Goal: Task Accomplishment & Management: Manage account settings

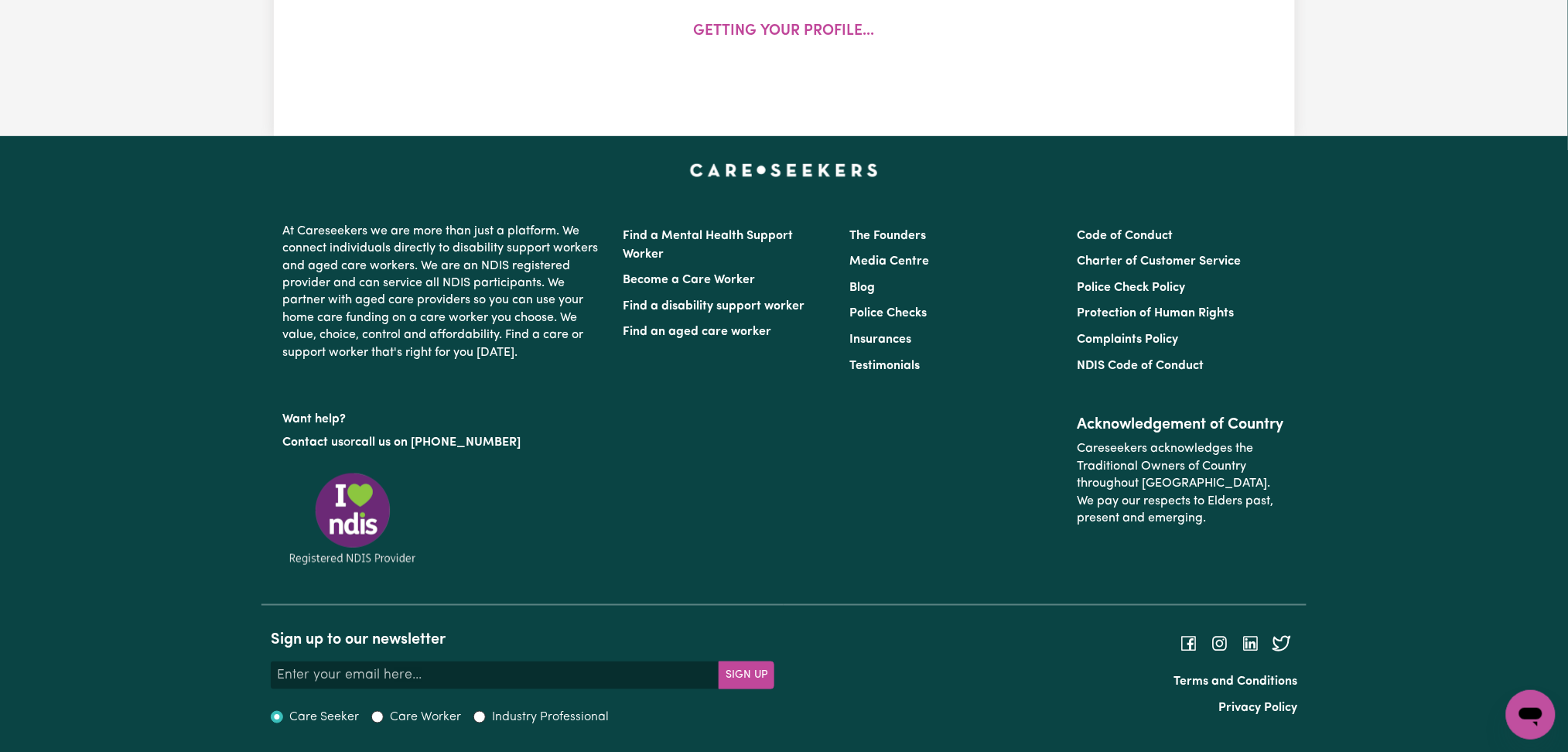
select select "male"
select select "Australian PR"
select select "Studying a healthcare related degree or qualification"
select select "40"
select select "45"
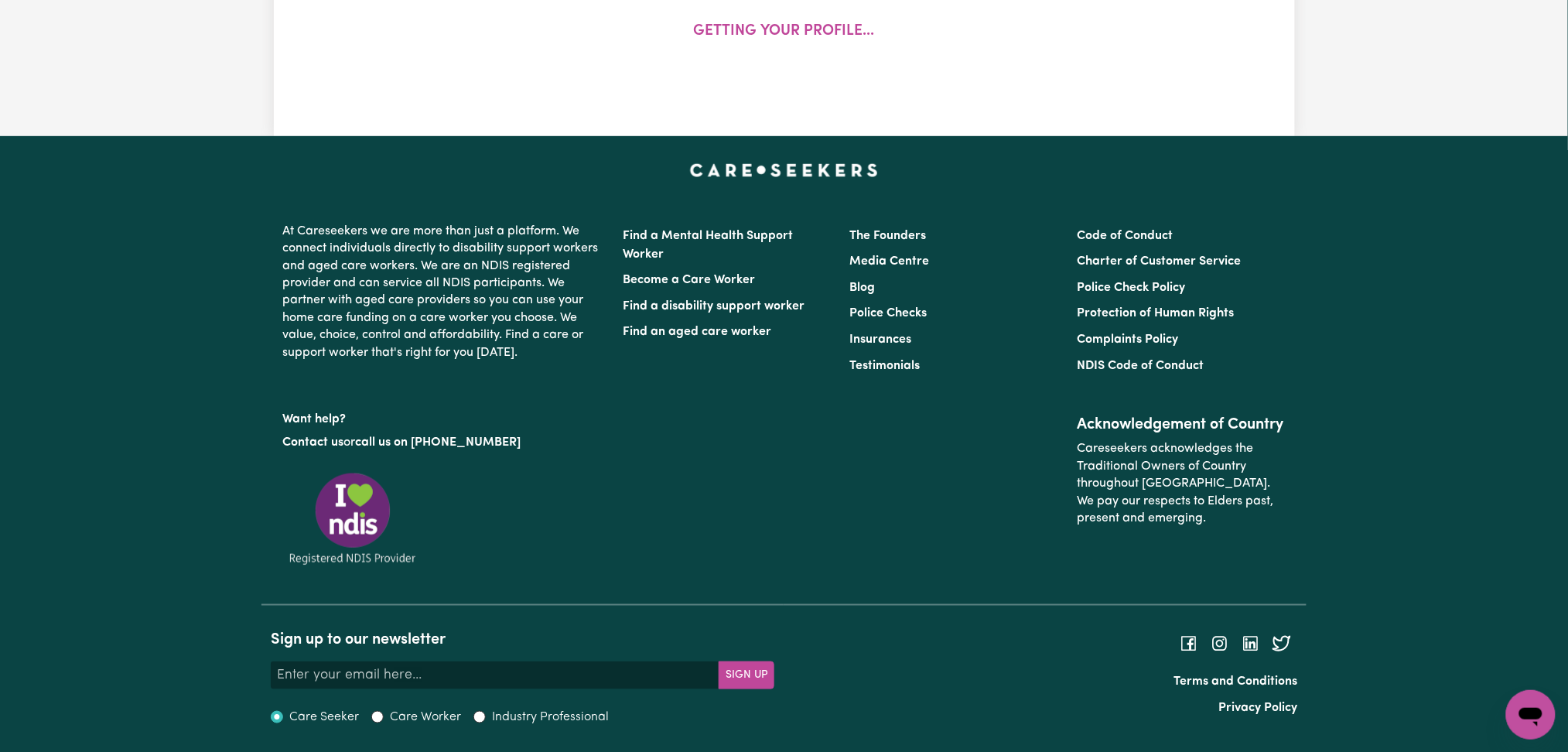
select select "50"
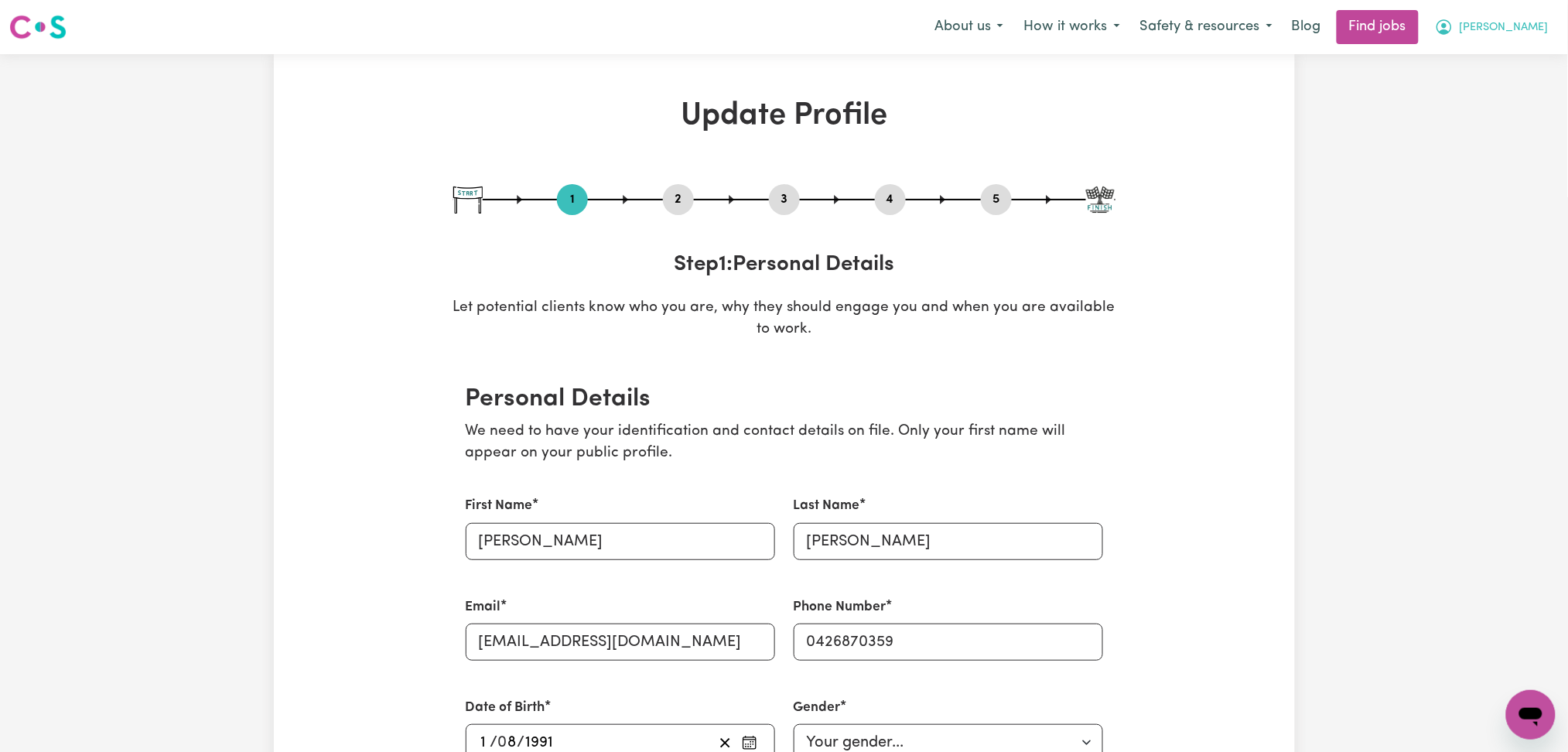
click at [1526, 27] on span "[PERSON_NAME]" at bounding box center [1504, 28] width 89 height 17
click at [1512, 112] on link "Logout" at bounding box center [1497, 118] width 122 height 30
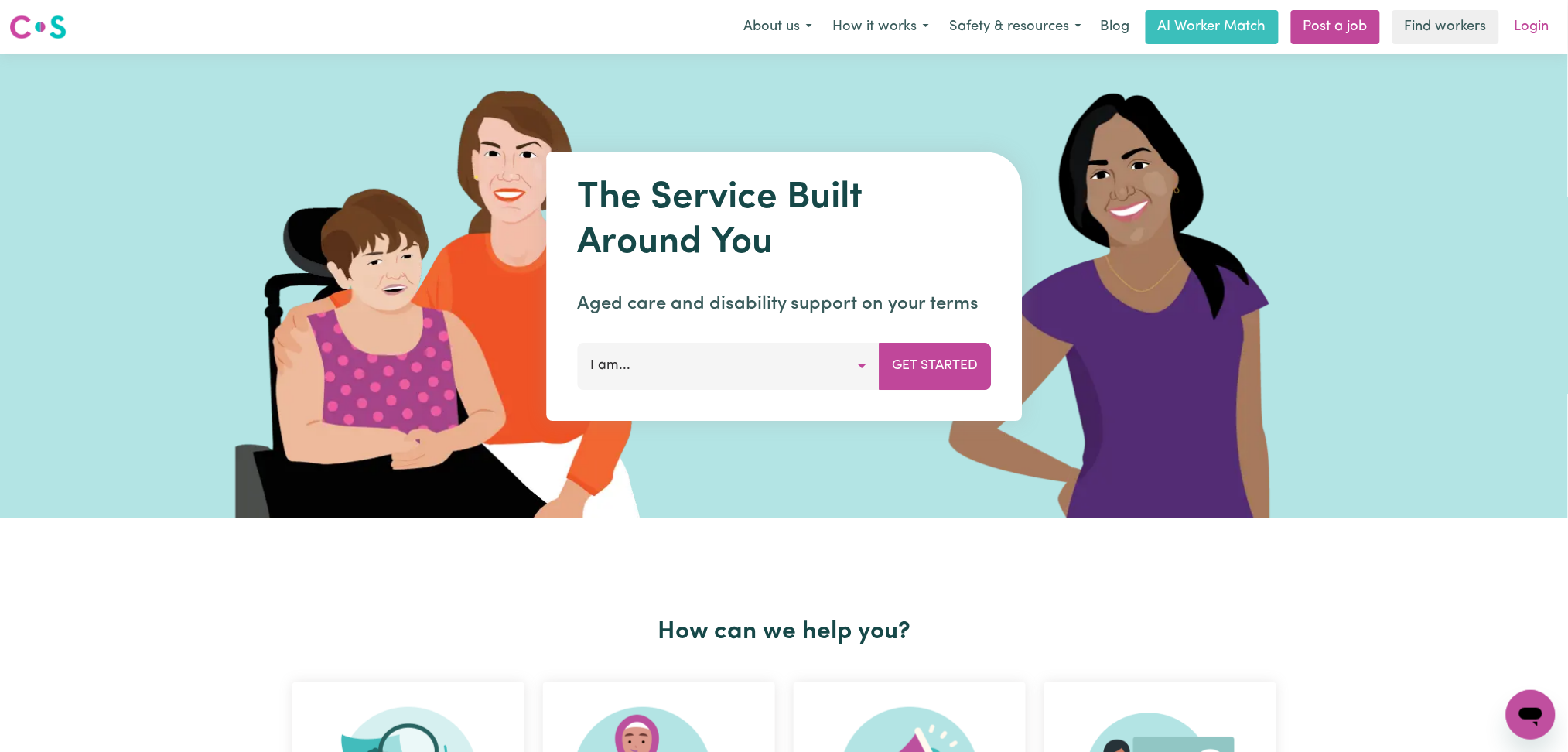
click at [1519, 27] on link "Login" at bounding box center [1532, 27] width 53 height 34
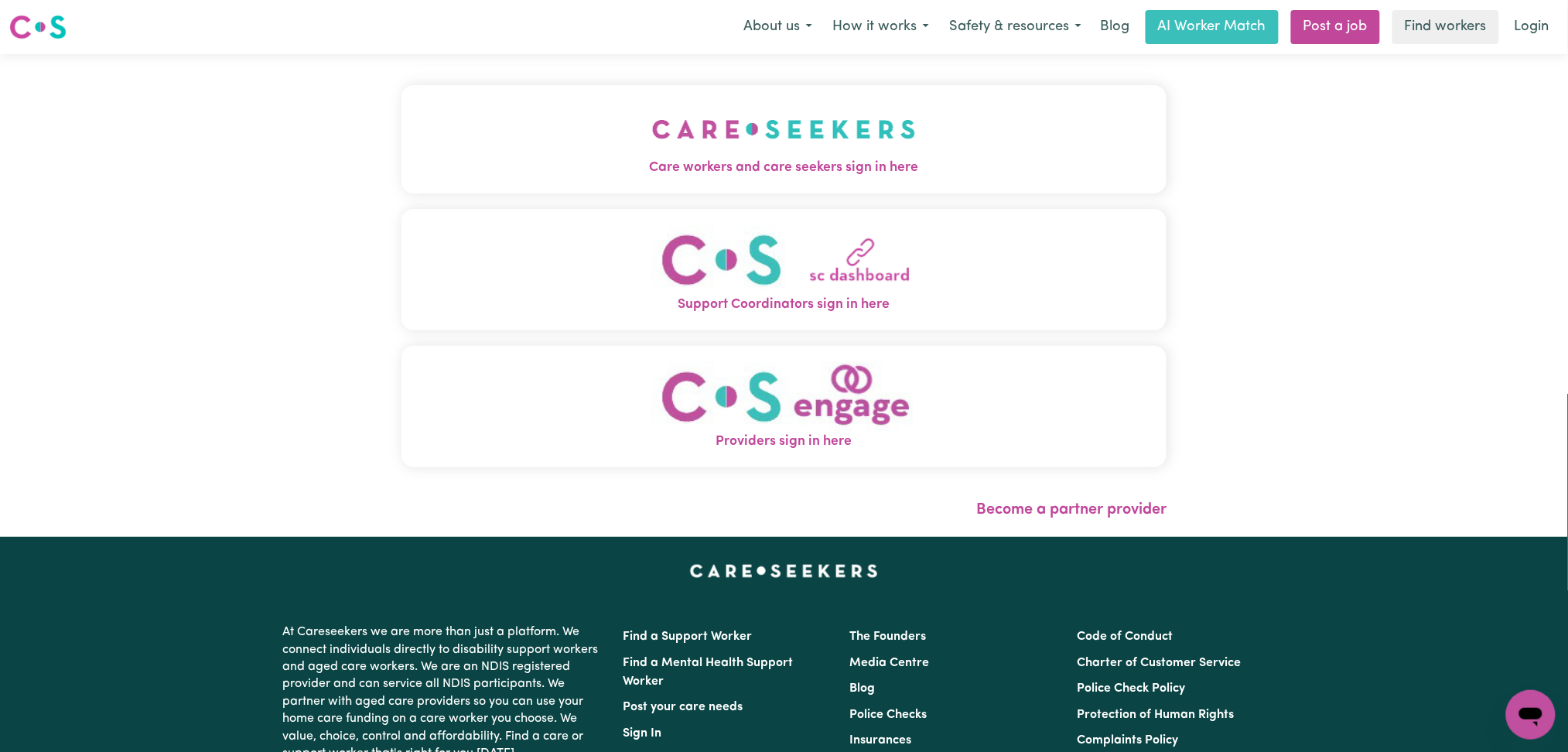
click at [475, 164] on span "Care workers and care seekers sign in here" at bounding box center [784, 168] width 766 height 20
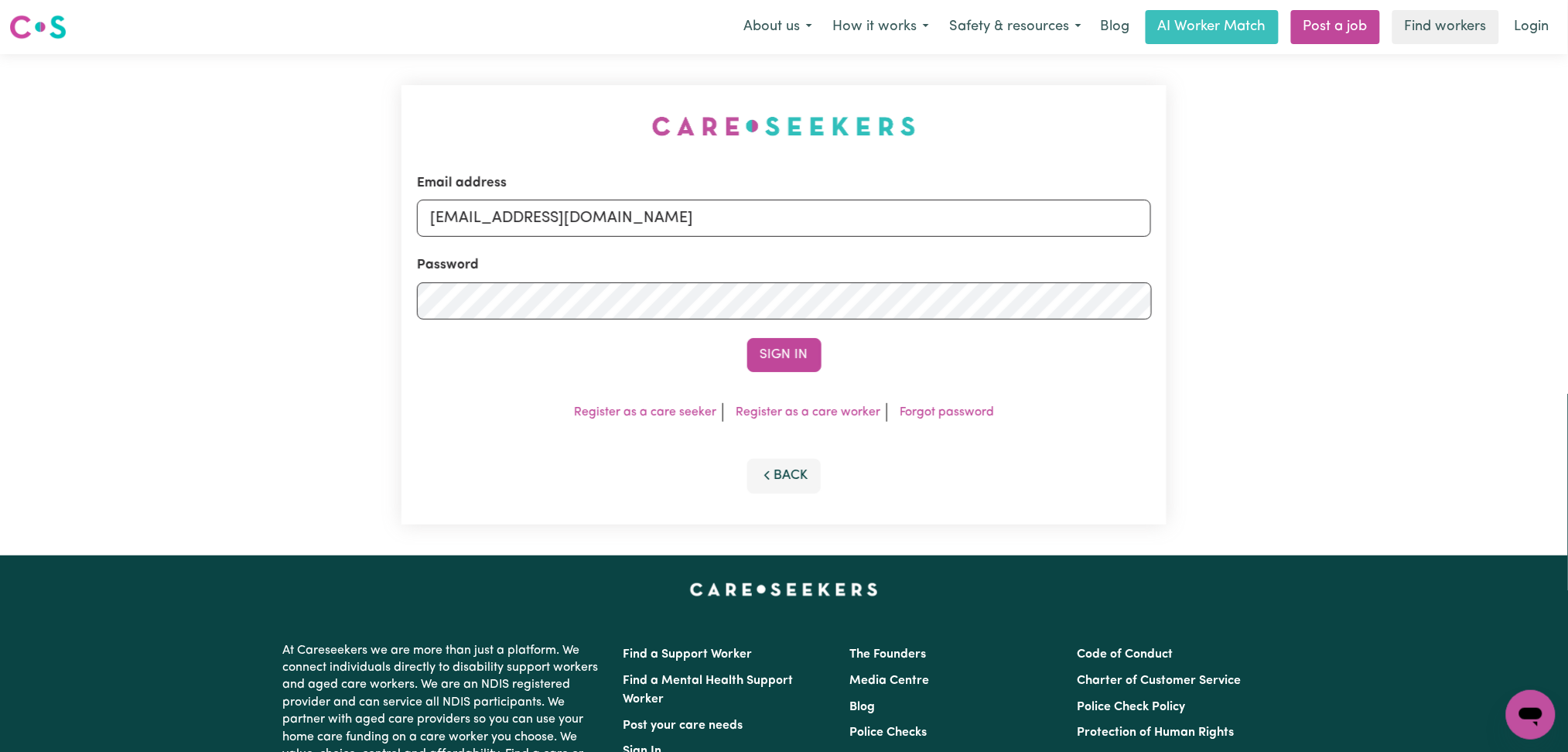
click at [625, 215] on input "[EMAIL_ADDRESS][DOMAIN_NAME]" at bounding box center [784, 218] width 735 height 37
drag, startPoint x: 511, startPoint y: 203, endPoint x: 1010, endPoint y: 207, distance: 499.0
click at [1010, 207] on input "Superuser~jepletingnaum23@yahoo.com" at bounding box center [784, 218] width 735 height 37
type input "Superuser~eggeltonrichard@gmail.com"
click at [800, 367] on button "Sign In" at bounding box center [784, 355] width 74 height 34
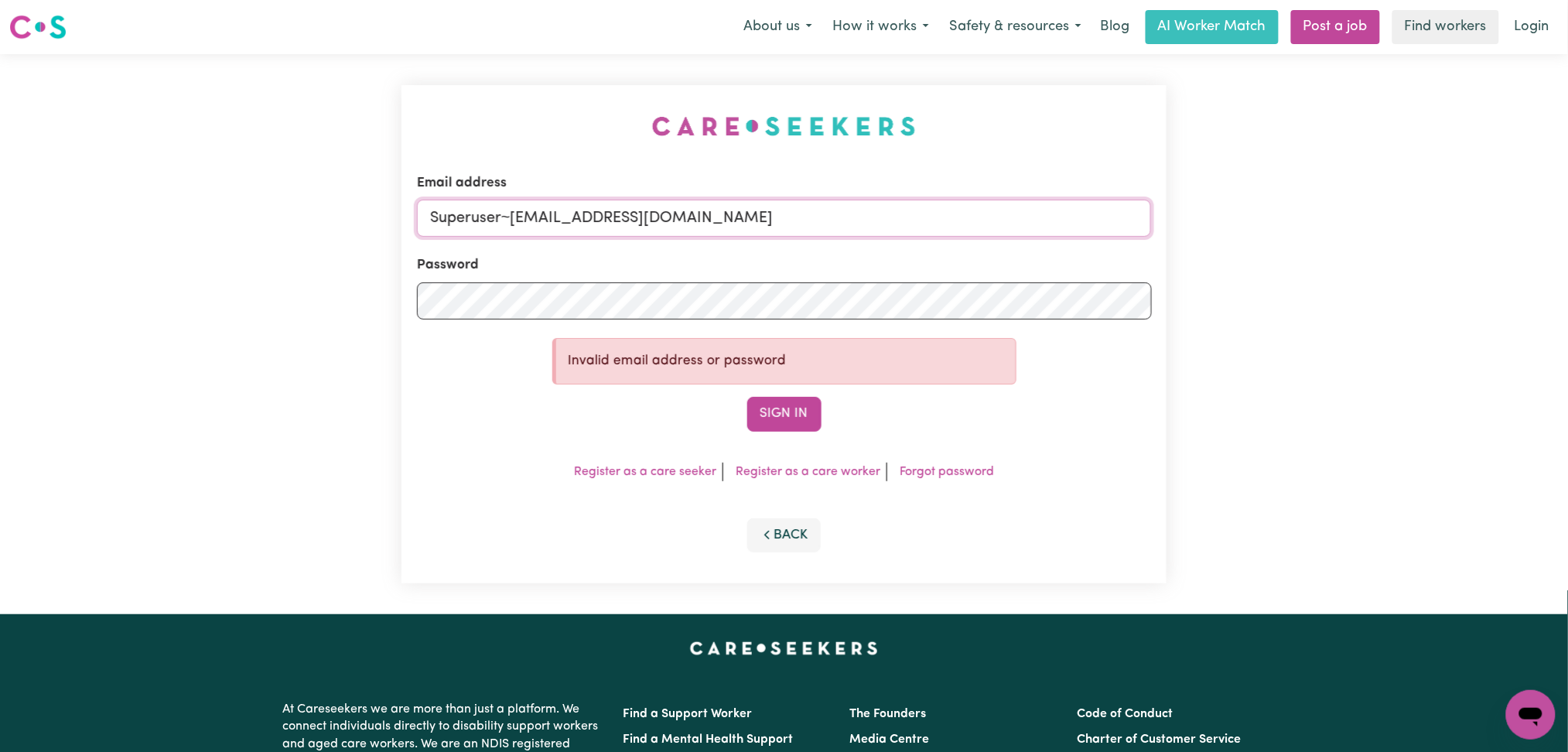
drag, startPoint x: 512, startPoint y: 214, endPoint x: 956, endPoint y: 214, distance: 444.0
click at [956, 214] on input "Superuser~eggeltonrichard@gmail.com" at bounding box center [784, 218] width 735 height 37
click at [497, 222] on input "Superuser~eggeltonrichard@gmail.com" at bounding box center [784, 218] width 735 height 37
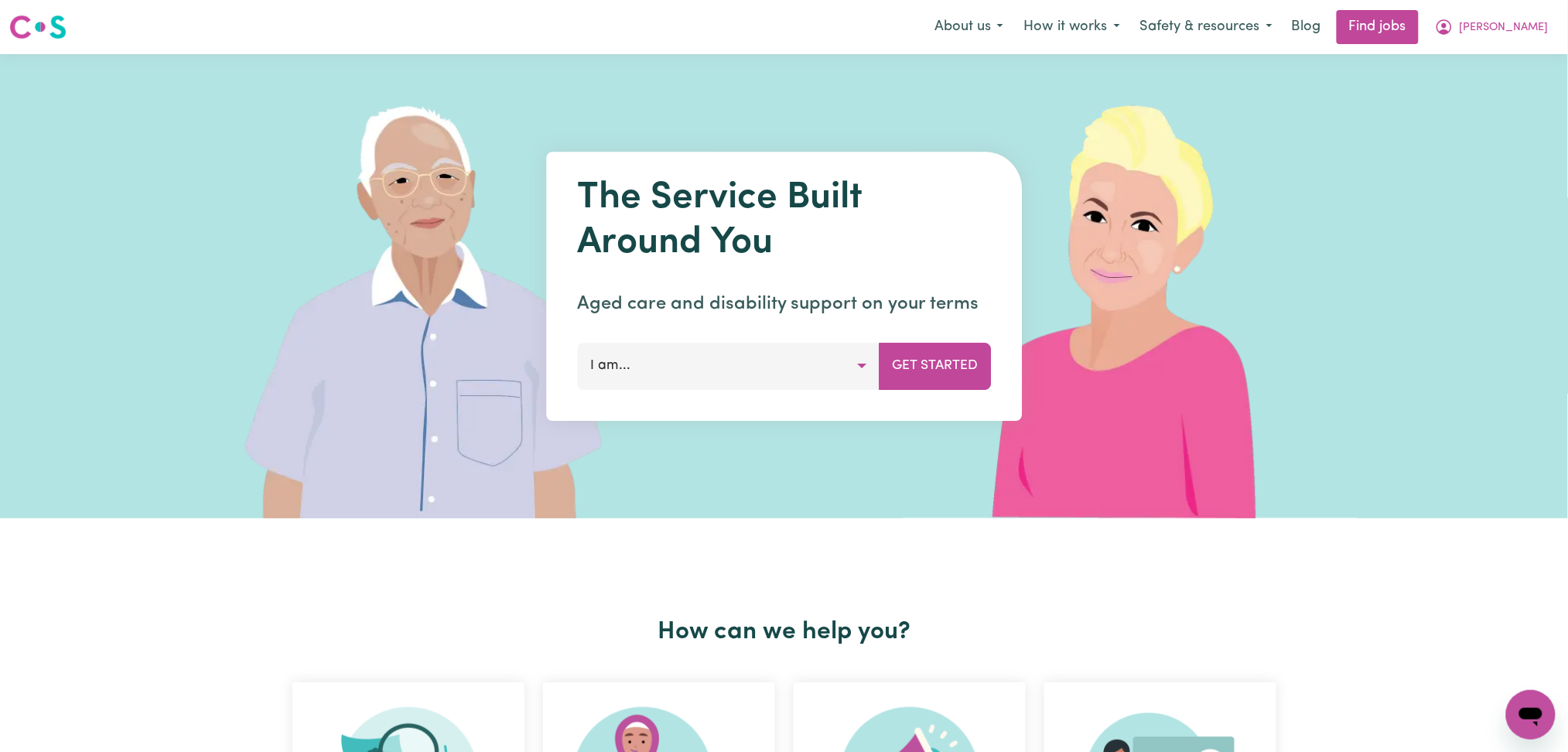
drag, startPoint x: 1493, startPoint y: 20, endPoint x: 1494, endPoint y: 43, distance: 23.0
click at [1494, 22] on button "[PERSON_NAME]" at bounding box center [1492, 27] width 134 height 33
drag, startPoint x: 1495, startPoint y: 108, endPoint x: 1499, endPoint y: 101, distance: 8.1
click at [1495, 108] on link "Logout" at bounding box center [1497, 118] width 122 height 30
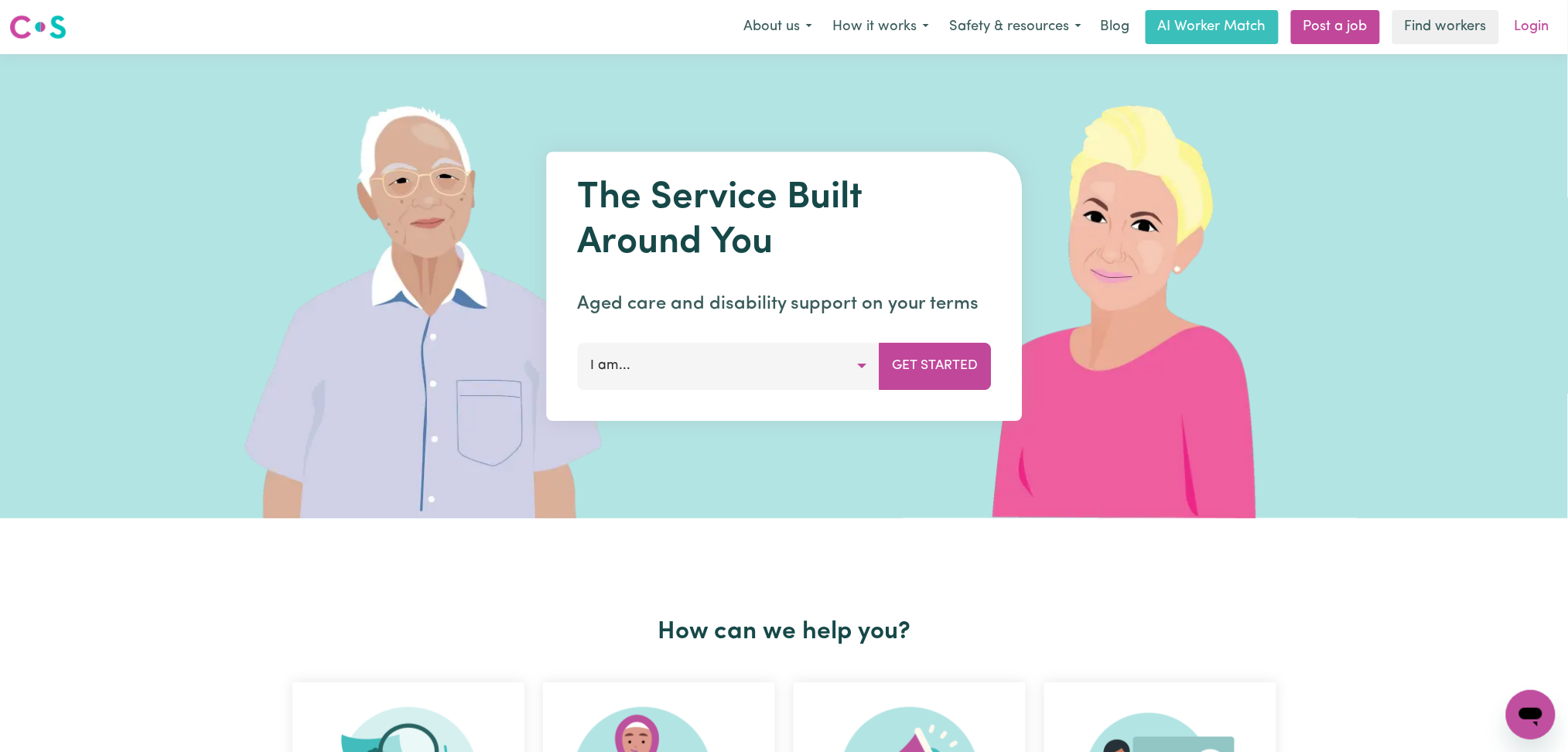
click at [1521, 39] on link "Login" at bounding box center [1532, 27] width 53 height 34
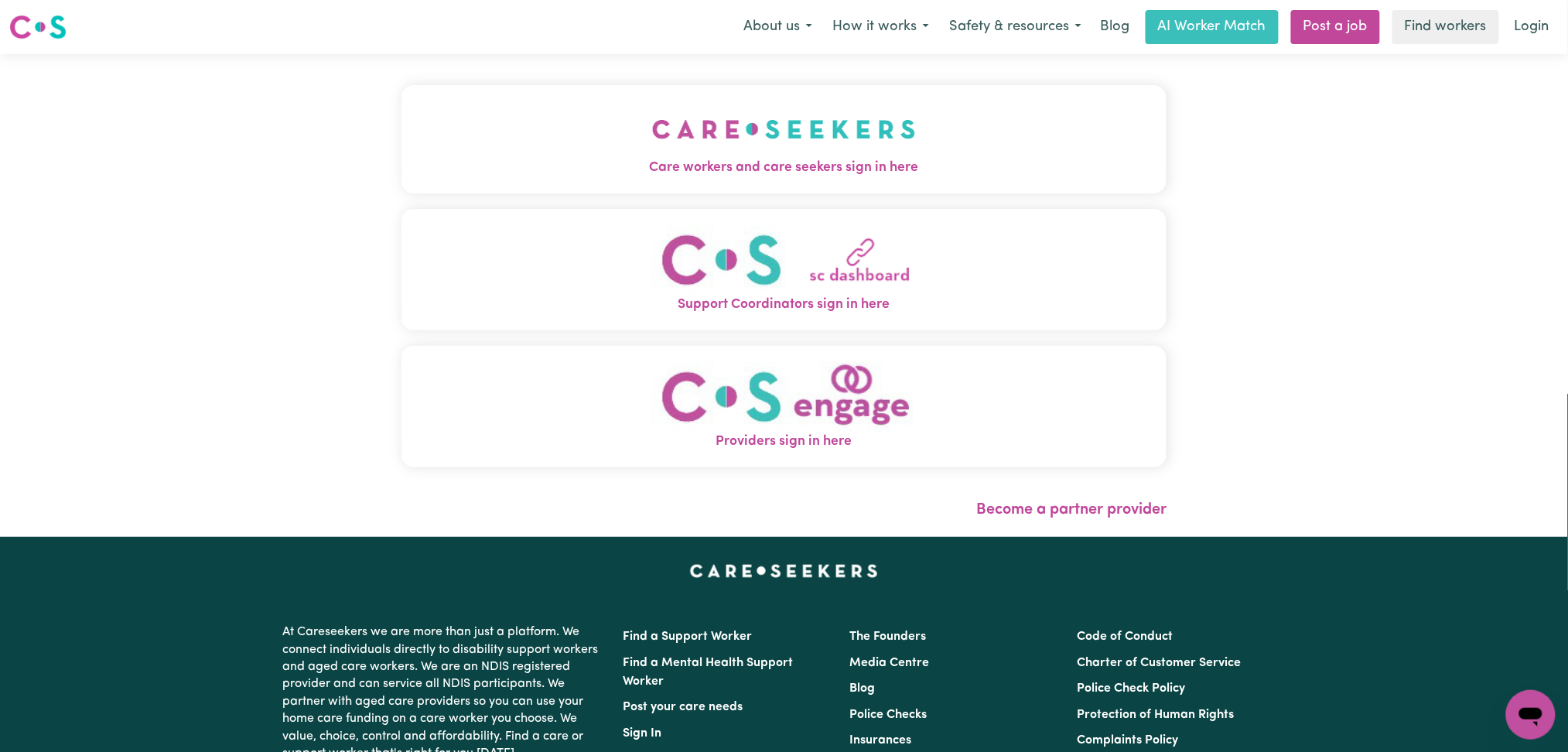
click at [652, 122] on img "Care workers and care seekers sign in here" at bounding box center [784, 129] width 264 height 57
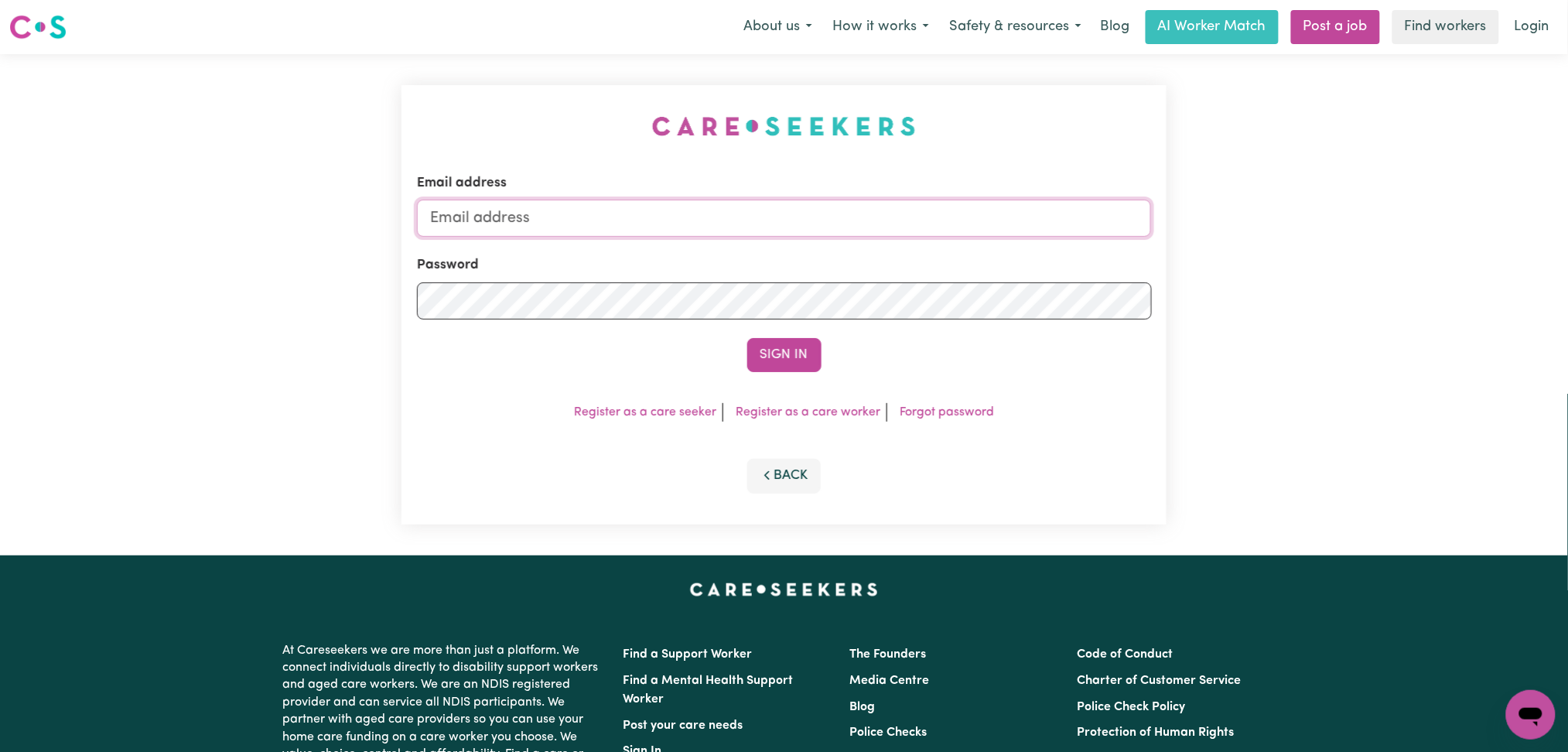
type input "[EMAIL_ADDRESS][DOMAIN_NAME]"
click at [601, 229] on input "[EMAIL_ADDRESS][DOMAIN_NAME]" at bounding box center [784, 218] width 735 height 37
drag, startPoint x: 741, startPoint y: 55, endPoint x: 740, endPoint y: 63, distance: 8.1
click at [741, 57] on div "Email address [EMAIL_ADDRESS][DOMAIN_NAME] Password Sign In Register as a care …" at bounding box center [784, 305] width 784 height 502
click at [768, 340] on button "Sign In" at bounding box center [784, 355] width 74 height 34
